Goal: Find specific page/section: Find specific page/section

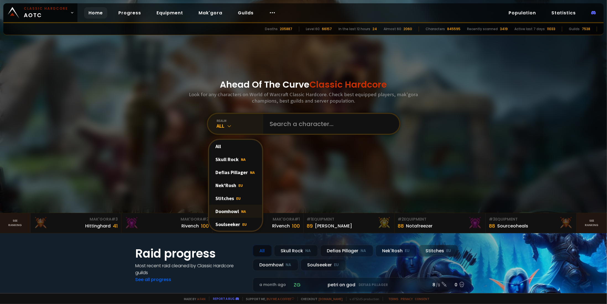
click at [229, 214] on div "Doomhowl NA" at bounding box center [235, 211] width 53 height 13
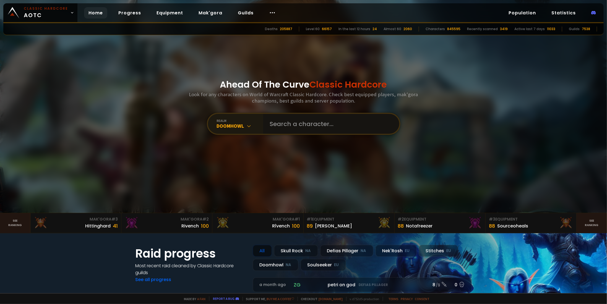
click at [299, 124] on input "text" at bounding box center [330, 124] width 126 height 20
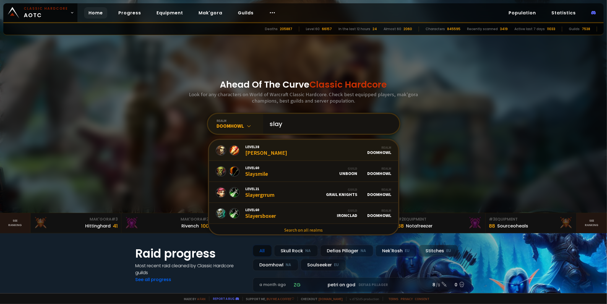
type input "slay"
click at [281, 150] on link "Level 38 Slaytøn Realm Doomhowl" at bounding box center [303, 150] width 189 height 21
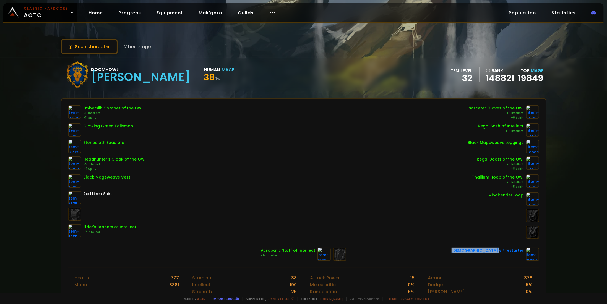
drag, startPoint x: 487, startPoint y: 248, endPoint x: 520, endPoint y: 247, distance: 32.1
click at [520, 248] on div "[DEMOGRAPHIC_DATA]'s Firestarter" at bounding box center [488, 251] width 72 height 6
copy div "[DEMOGRAPHIC_DATA]'s Firestarter"
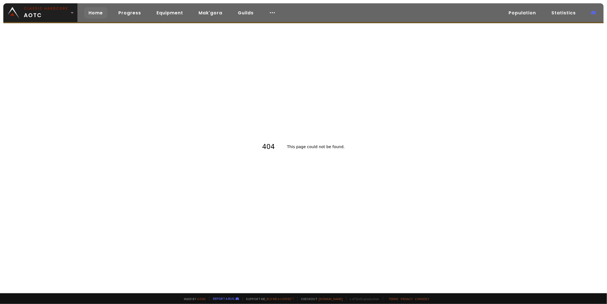
click at [95, 12] on link "Home" at bounding box center [95, 12] width 23 height 11
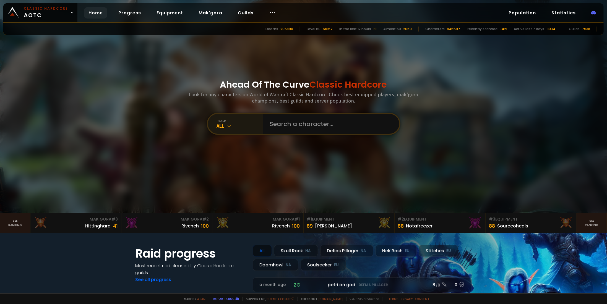
click at [221, 126] on div "All" at bounding box center [240, 126] width 46 height 6
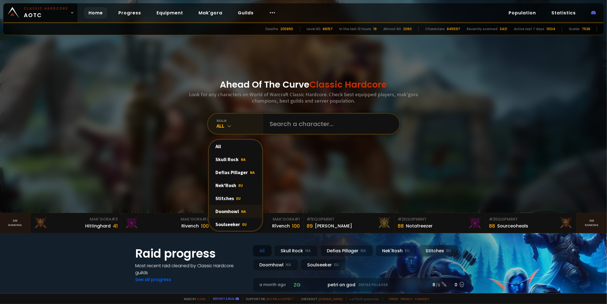
click at [236, 211] on div "Doomhowl NA" at bounding box center [235, 211] width 53 height 13
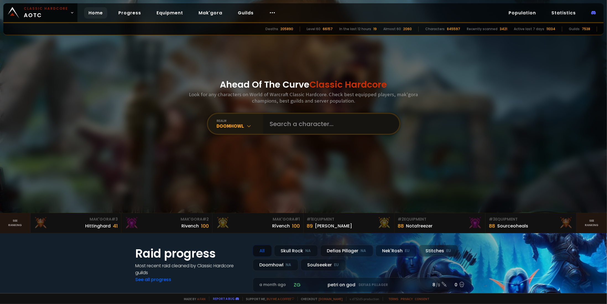
click at [291, 124] on input "text" at bounding box center [330, 124] width 126 height 20
type input "creampuffe"
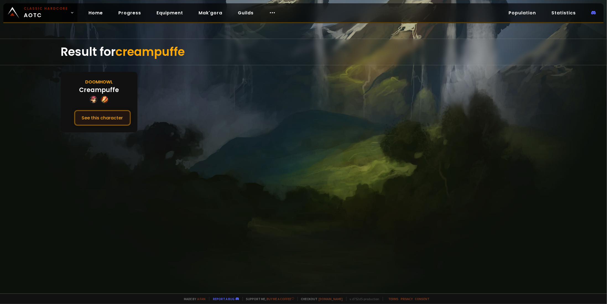
click at [118, 118] on button "See this character" at bounding box center [102, 118] width 57 height 16
